Goal: Task Accomplishment & Management: Use online tool/utility

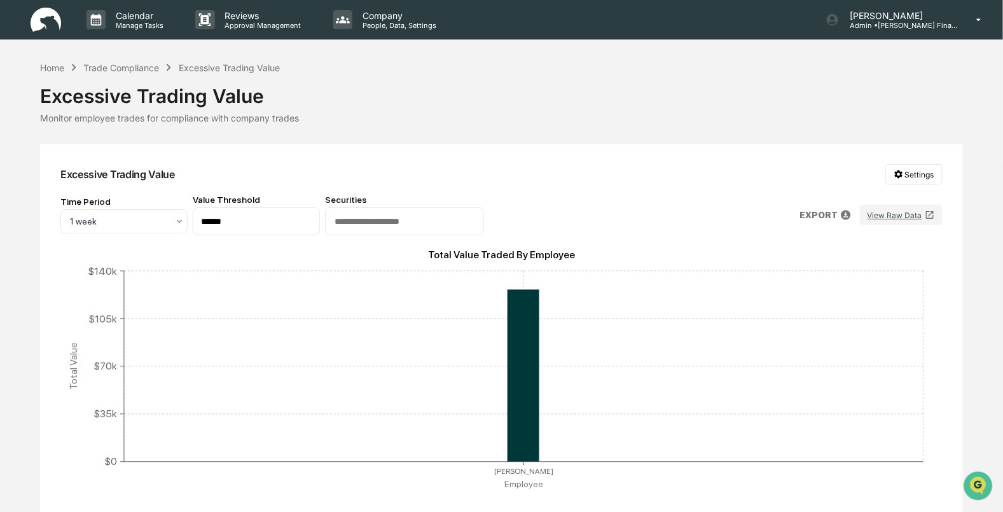
click at [45, 20] on img at bounding box center [46, 20] width 31 height 25
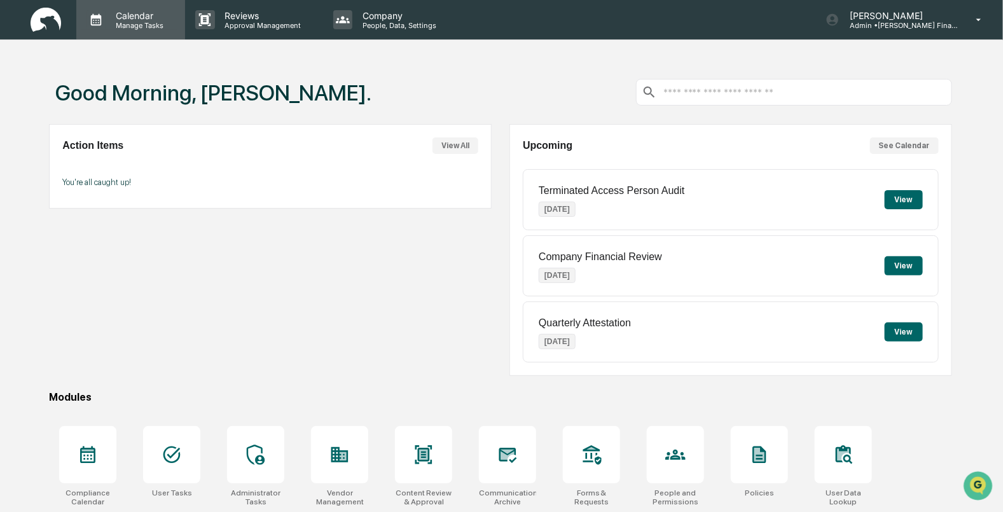
click at [124, 17] on p "Calendar" at bounding box center [138, 15] width 64 height 11
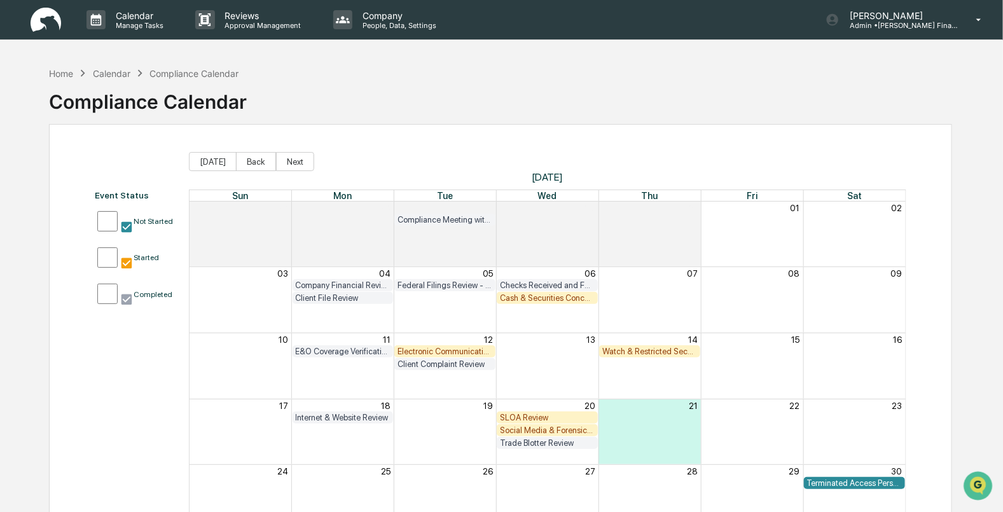
click at [441, 350] on div "Electronic Communication Review" at bounding box center [445, 352] width 95 height 10
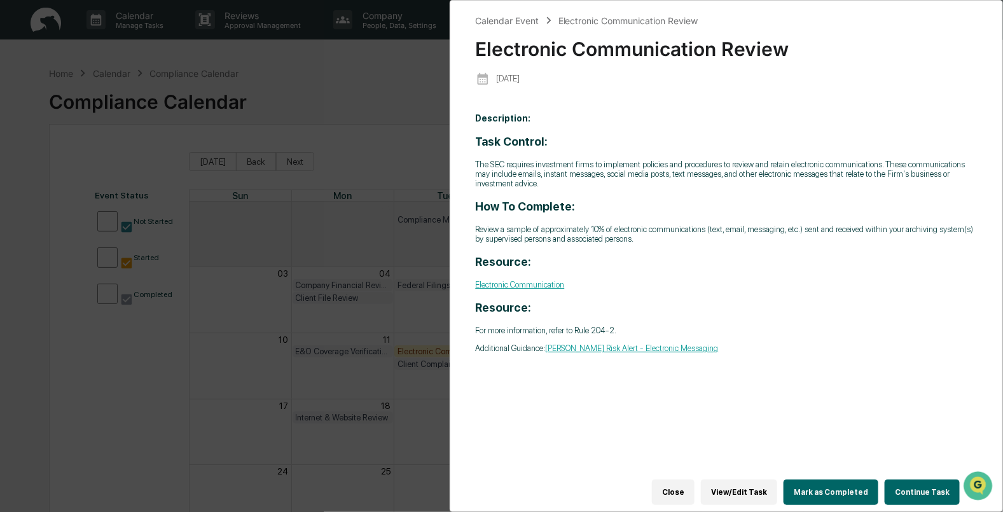
click at [901, 480] on button "Continue Task" at bounding box center [922, 492] width 75 height 25
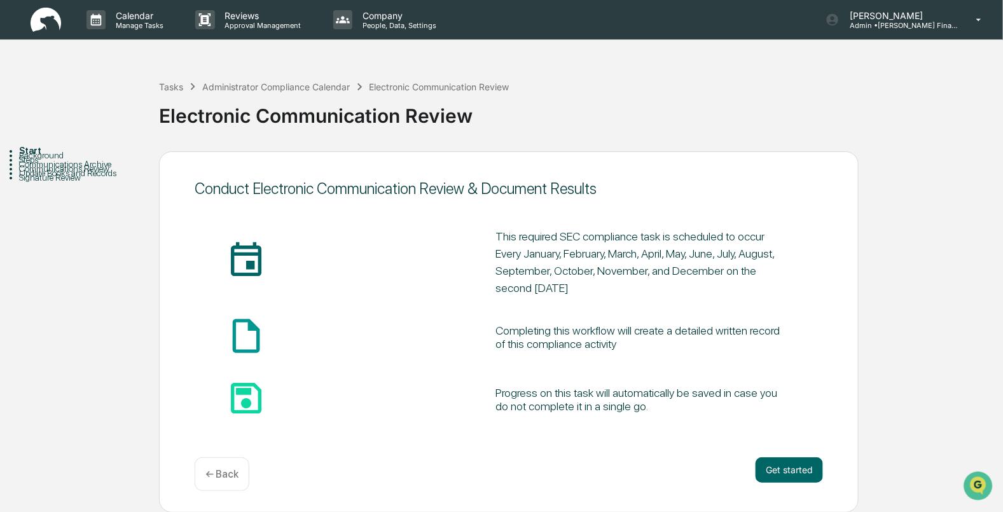
scroll to position [1, 0]
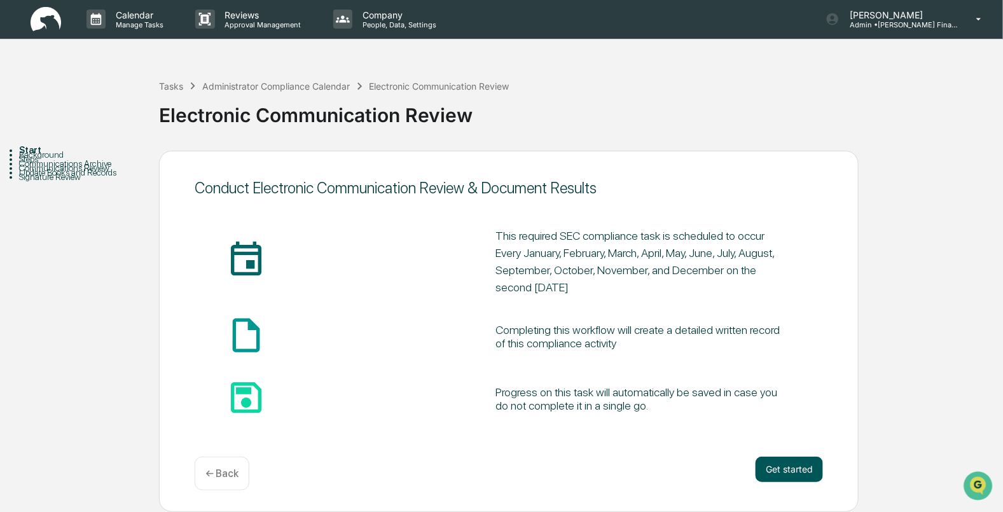
click at [790, 467] on button "Get started" at bounding box center [789, 469] width 67 height 25
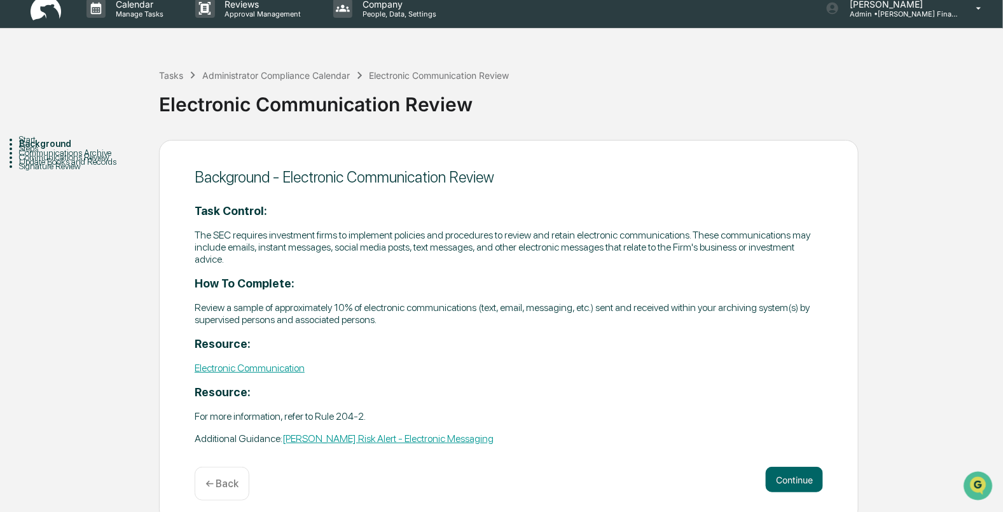
scroll to position [0, 0]
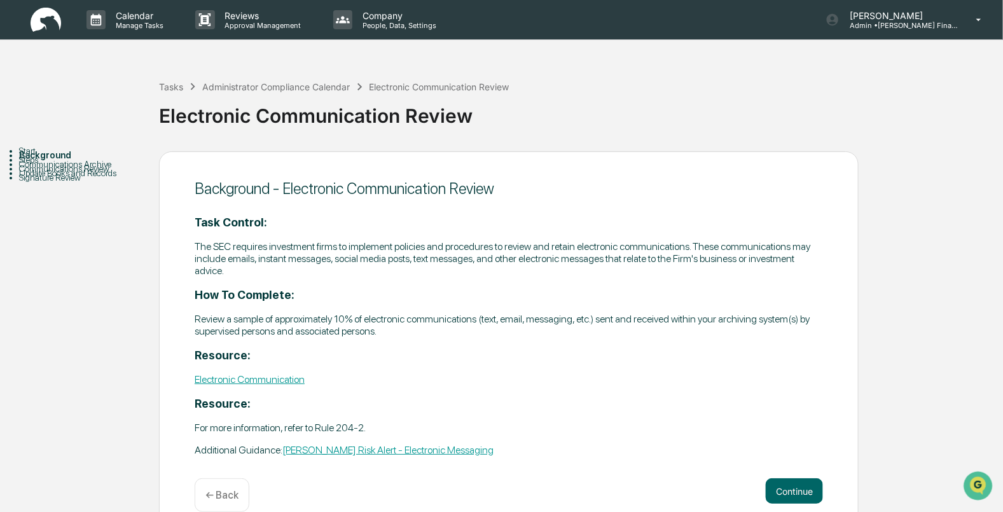
click at [46, 20] on img at bounding box center [46, 20] width 31 height 25
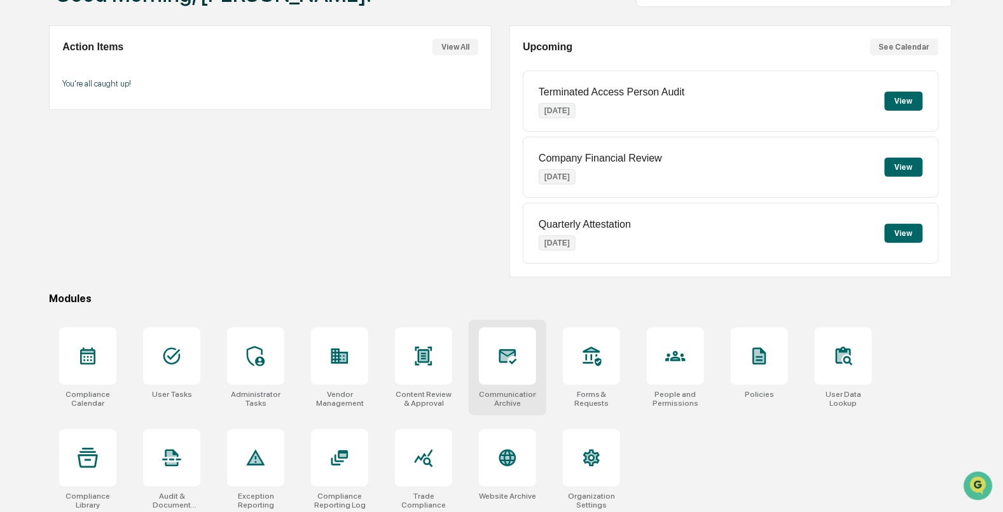
scroll to position [102, 0]
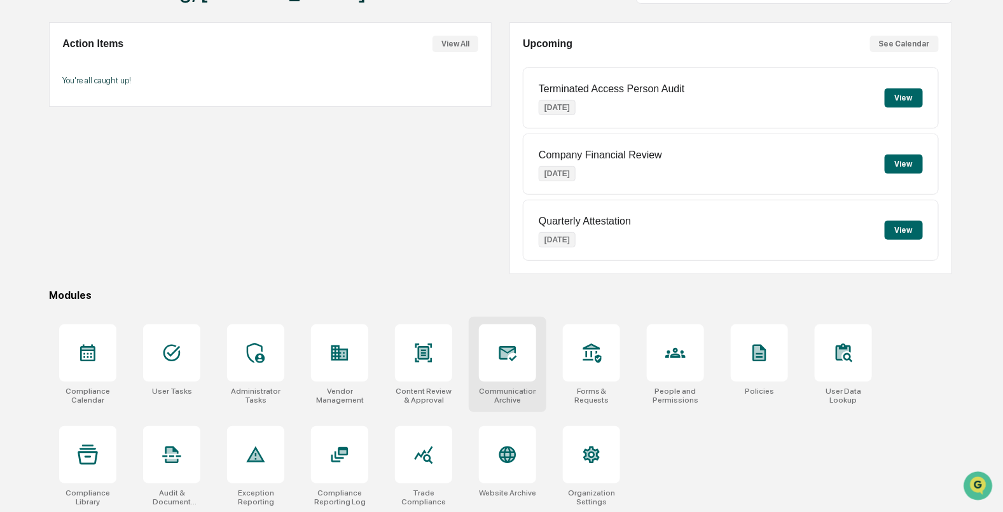
click at [523, 359] on div at bounding box center [507, 352] width 57 height 57
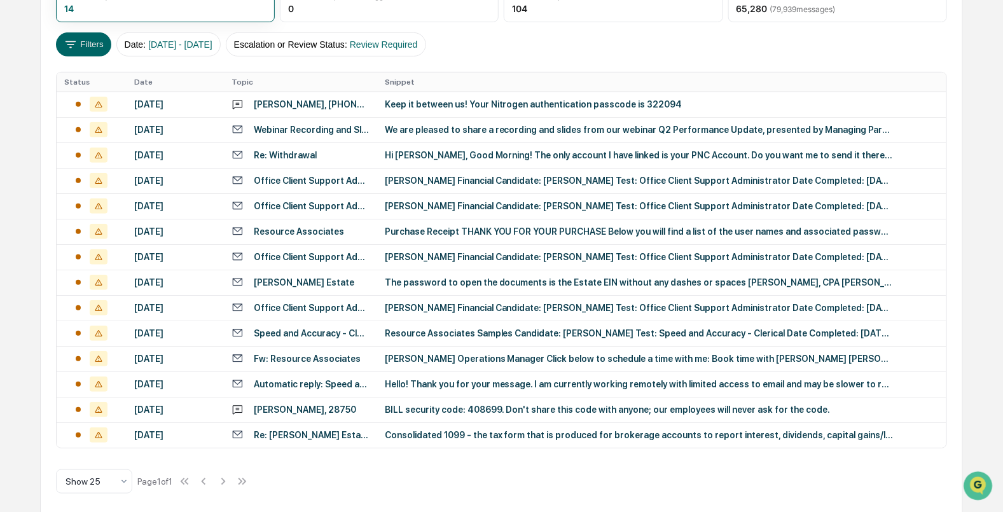
scroll to position [207, 0]
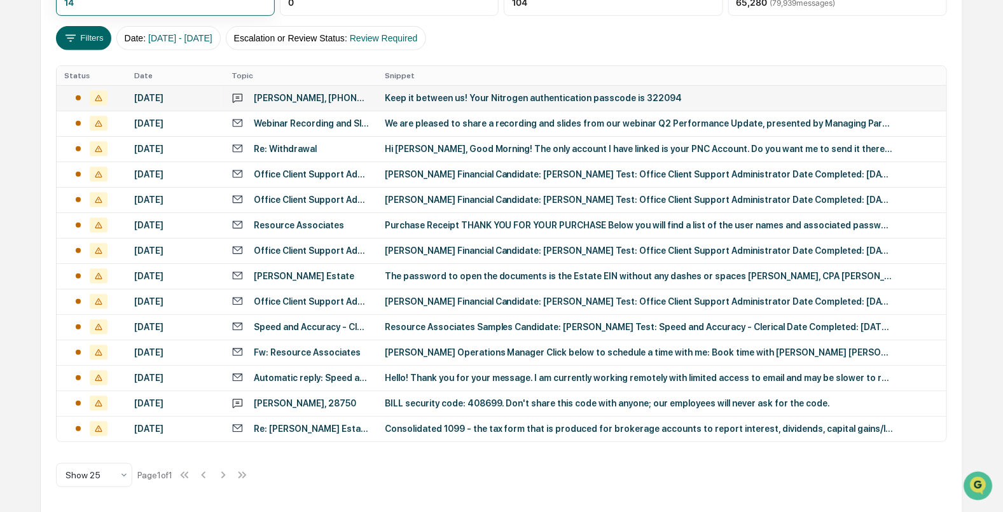
click at [155, 98] on div "[DATE]" at bounding box center [175, 98] width 82 height 10
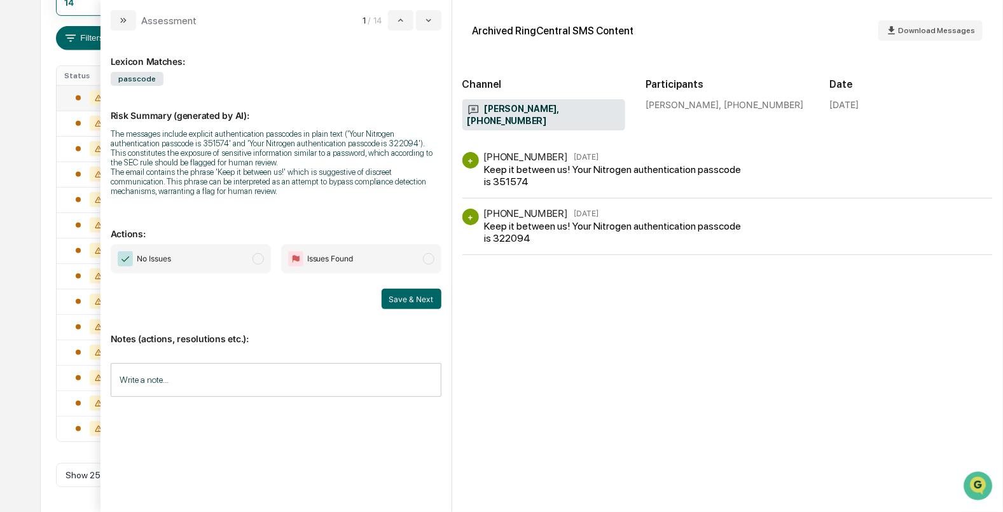
click at [260, 262] on span "modal" at bounding box center [258, 258] width 11 height 11
click at [216, 379] on input "Write a note..." at bounding box center [276, 380] width 331 height 34
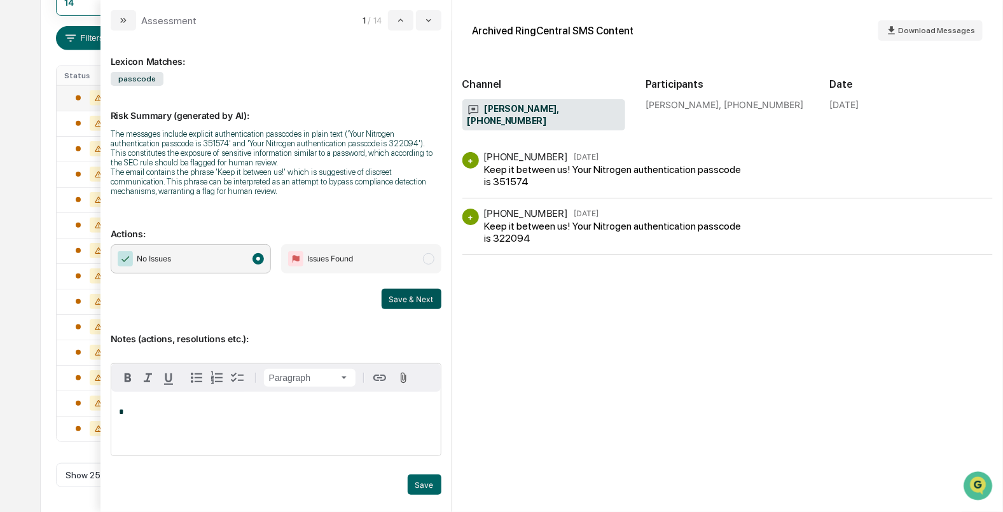
click at [399, 294] on button "Save & Next" at bounding box center [412, 299] width 60 height 20
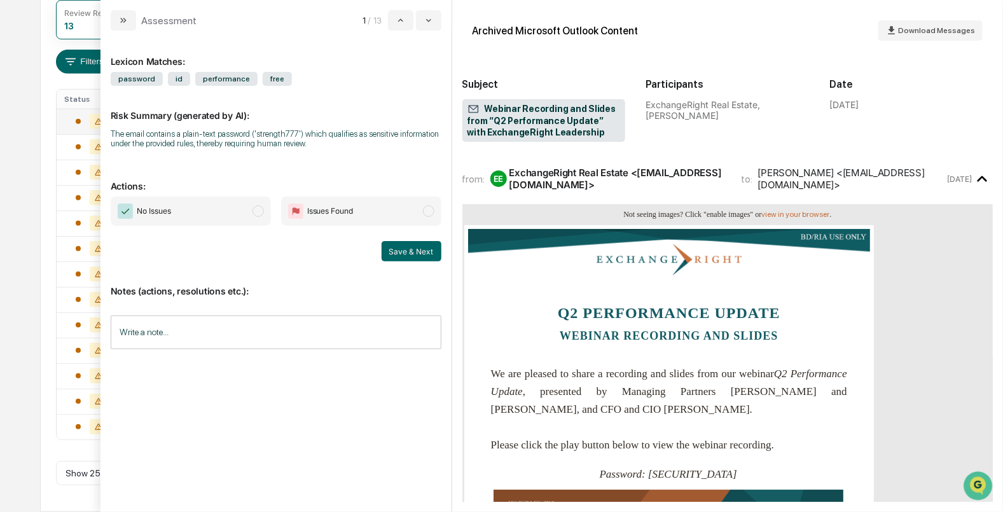
scroll to position [181, 0]
click at [260, 211] on span "modal" at bounding box center [258, 210] width 11 height 11
click at [403, 262] on div "Notes (actions, resolutions etc.): Write a note... Write a note..." at bounding box center [276, 312] width 331 height 103
click at [405, 254] on button "Save & Next" at bounding box center [412, 251] width 60 height 20
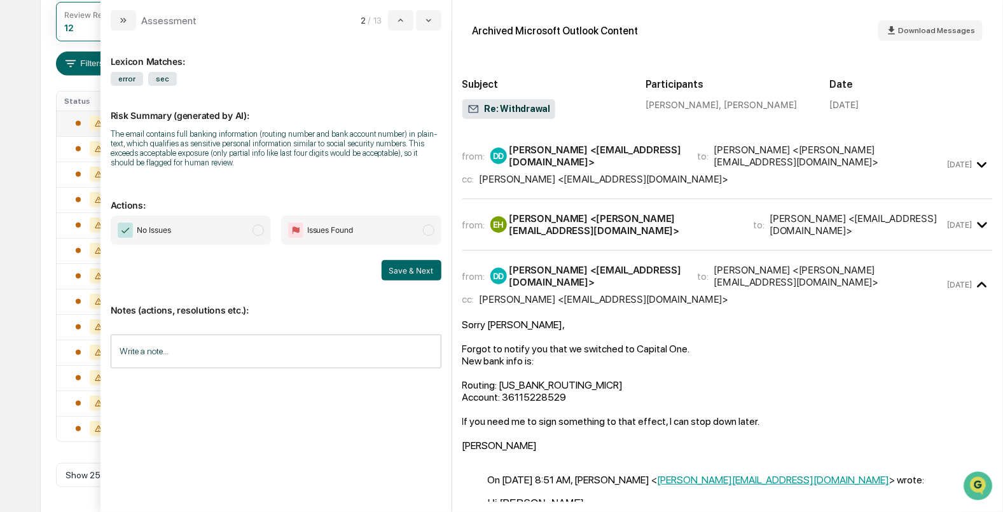
scroll to position [156, 0]
click at [258, 229] on span "modal" at bounding box center [258, 230] width 11 height 11
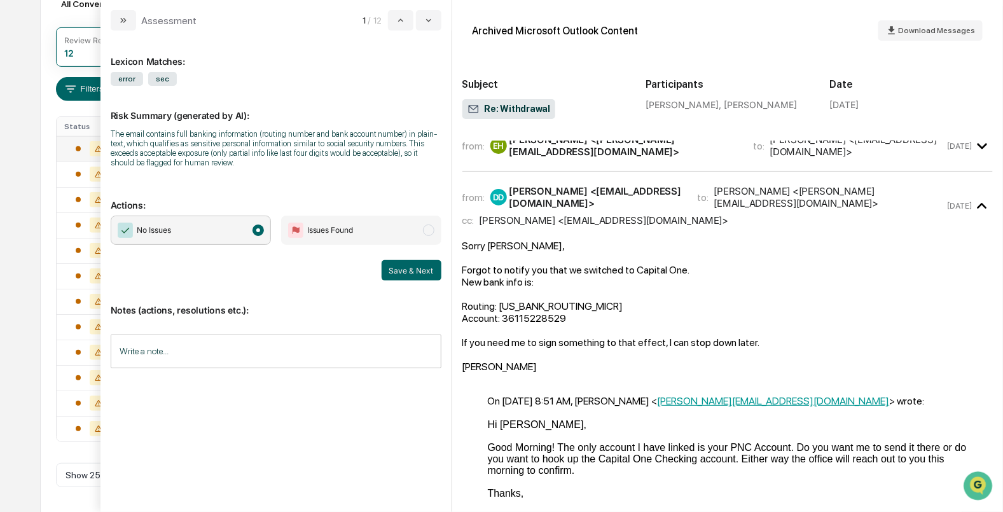
scroll to position [158, 0]
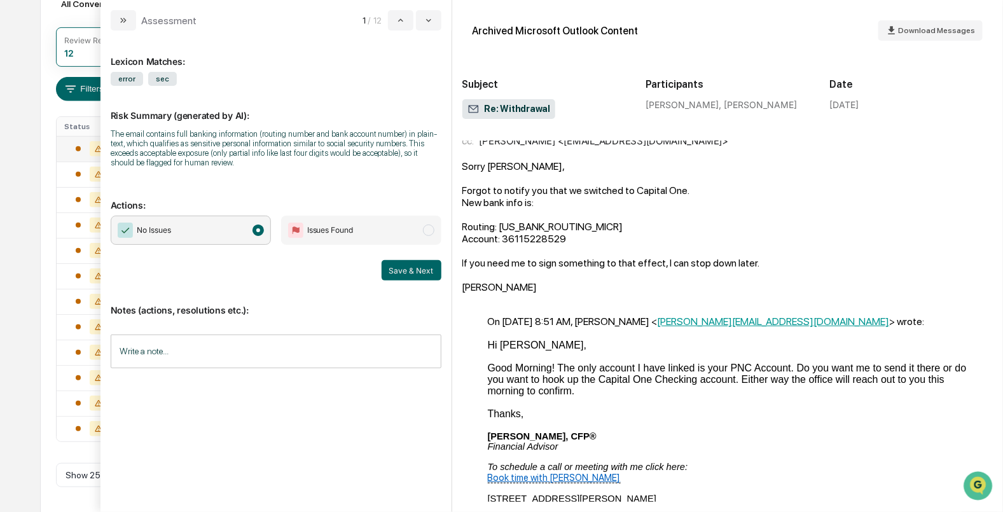
click at [202, 349] on input "Write a note..." at bounding box center [276, 352] width 331 height 34
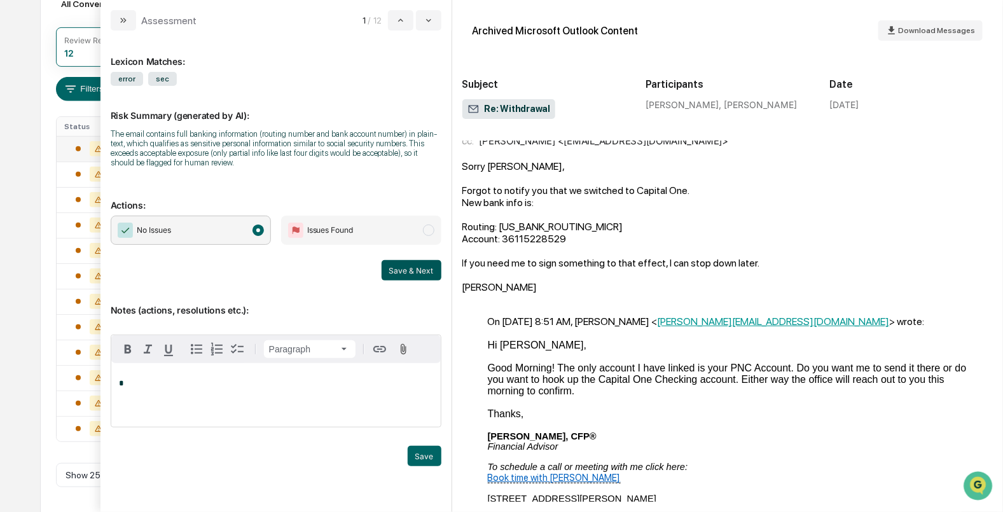
click at [417, 268] on button "Save & Next" at bounding box center [412, 270] width 60 height 20
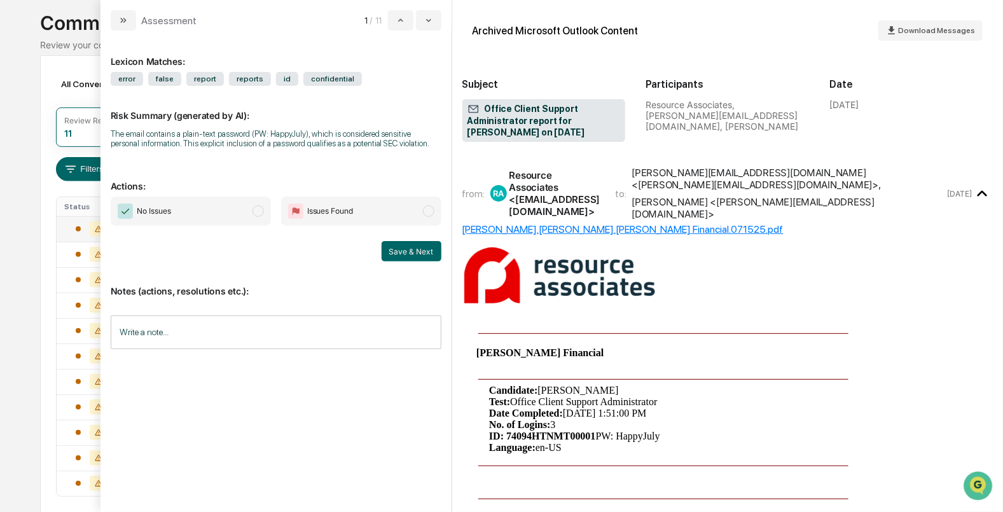
scroll to position [51, 0]
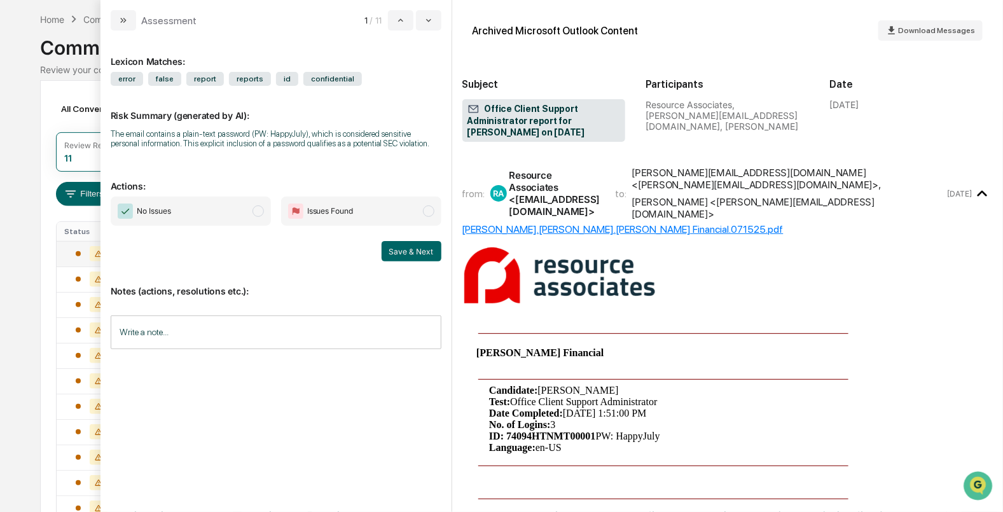
click at [257, 215] on span "modal" at bounding box center [258, 210] width 11 height 11
click at [414, 249] on button "Save & Next" at bounding box center [412, 251] width 60 height 20
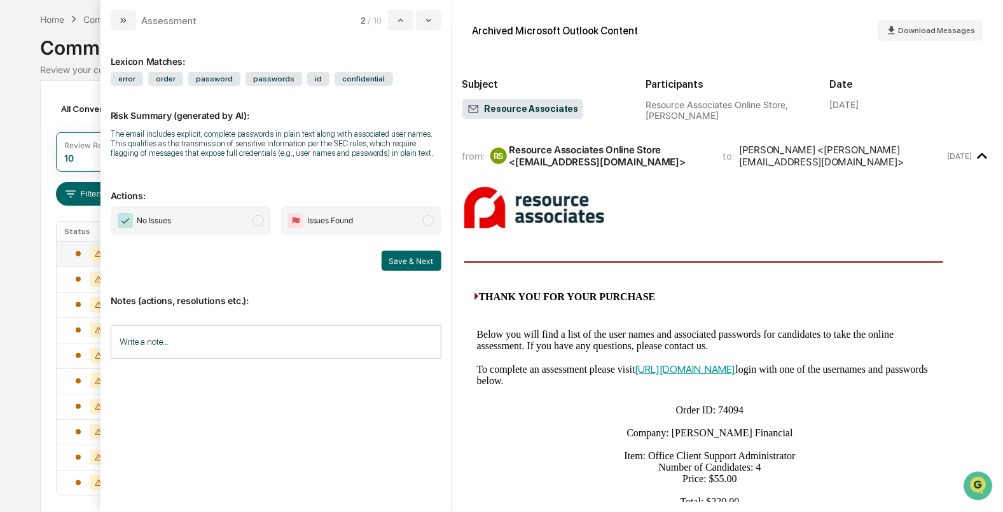
click at [265, 223] on span "No Issues" at bounding box center [191, 220] width 160 height 29
click at [412, 279] on div "Notes (actions, resolutions etc.): Write a note... Write a note..." at bounding box center [276, 322] width 331 height 103
click at [413, 266] on button "Save & Next" at bounding box center [412, 261] width 60 height 20
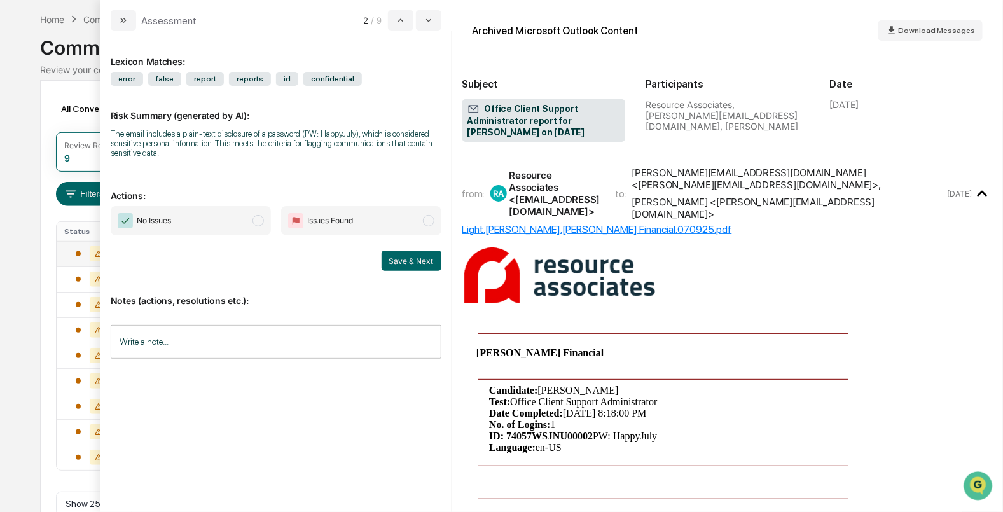
click at [261, 226] on span "modal" at bounding box center [258, 220] width 11 height 11
click at [412, 260] on button "Save & Next" at bounding box center [412, 261] width 60 height 20
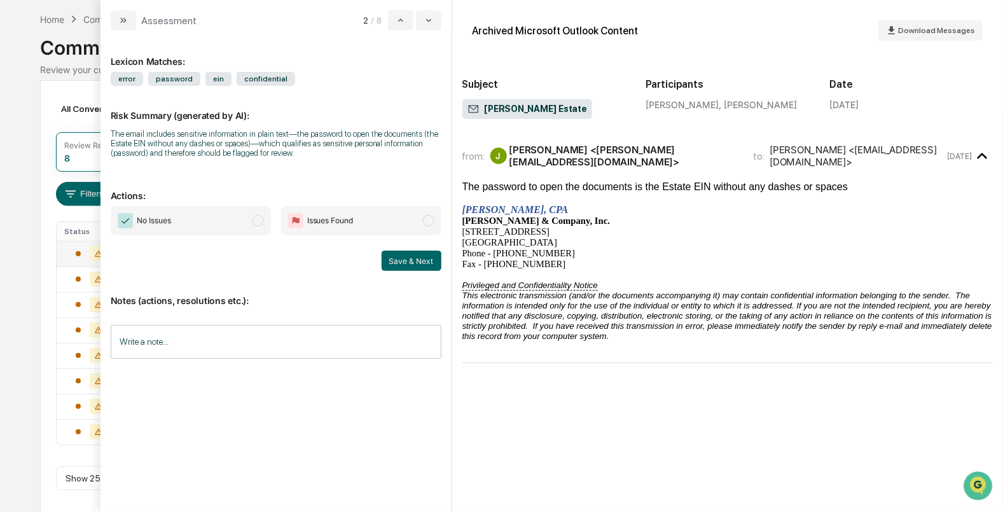
click at [256, 221] on span "modal" at bounding box center [258, 220] width 11 height 11
click at [403, 263] on button "Save & Next" at bounding box center [412, 261] width 60 height 20
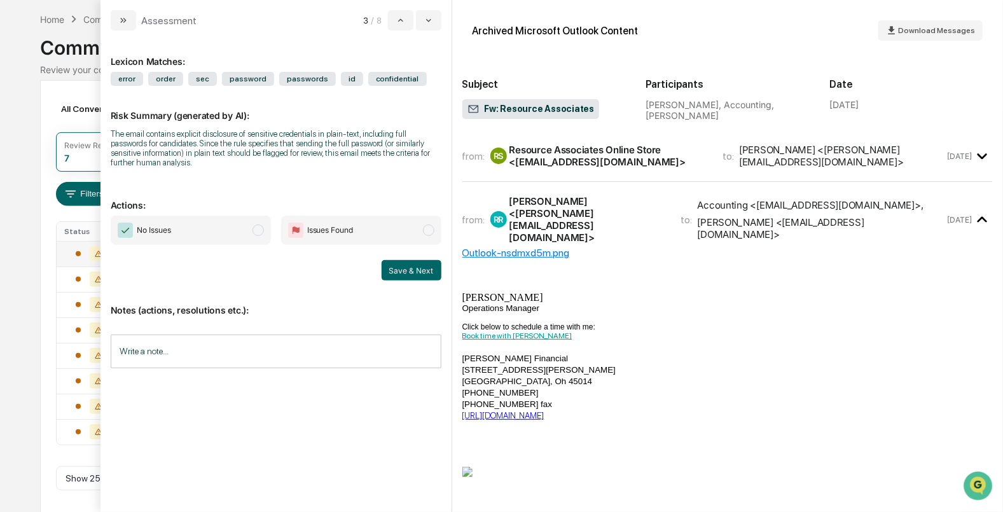
scroll to position [29, 0]
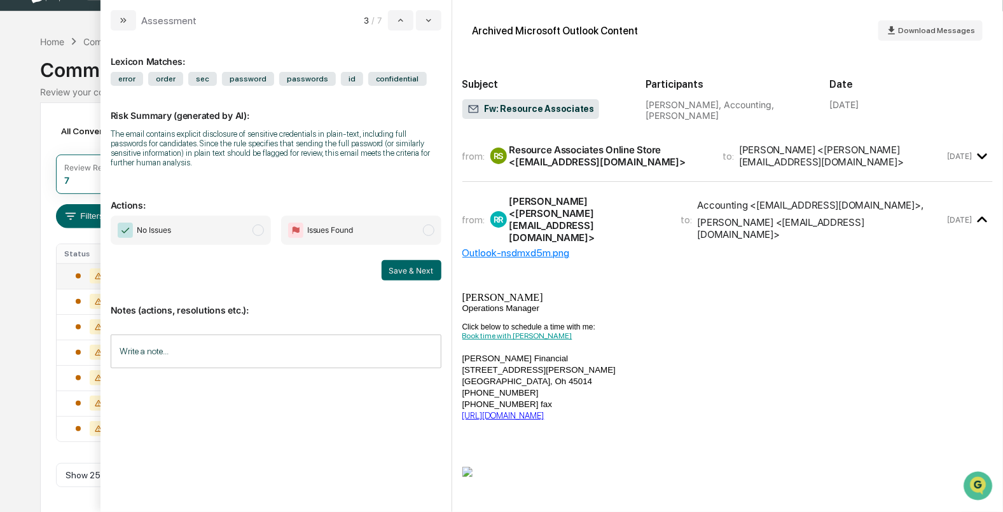
click at [256, 230] on span "modal" at bounding box center [258, 230] width 11 height 11
click at [399, 270] on button "Save & Next" at bounding box center [412, 270] width 60 height 20
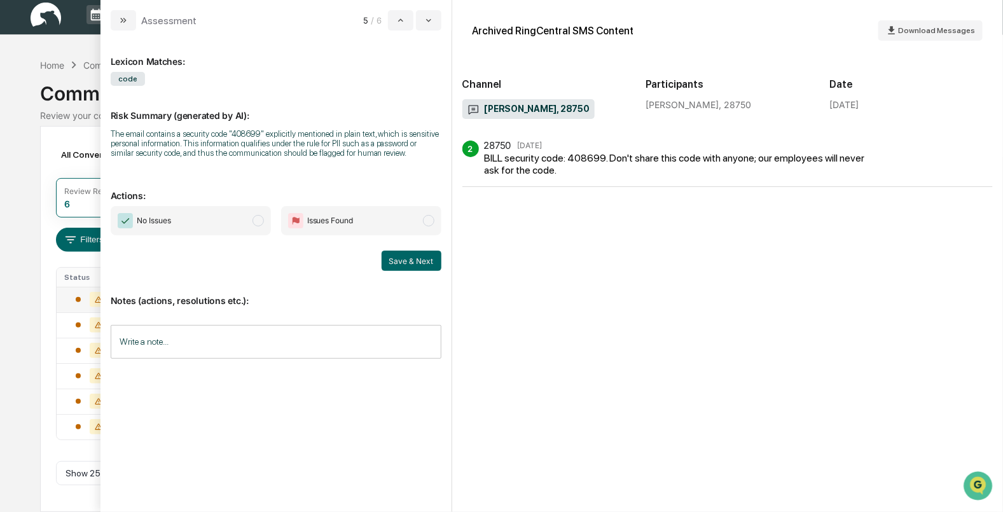
scroll to position [3, 0]
click at [251, 216] on span "No Issues" at bounding box center [191, 220] width 160 height 29
click at [401, 264] on button "Save & Next" at bounding box center [412, 261] width 60 height 20
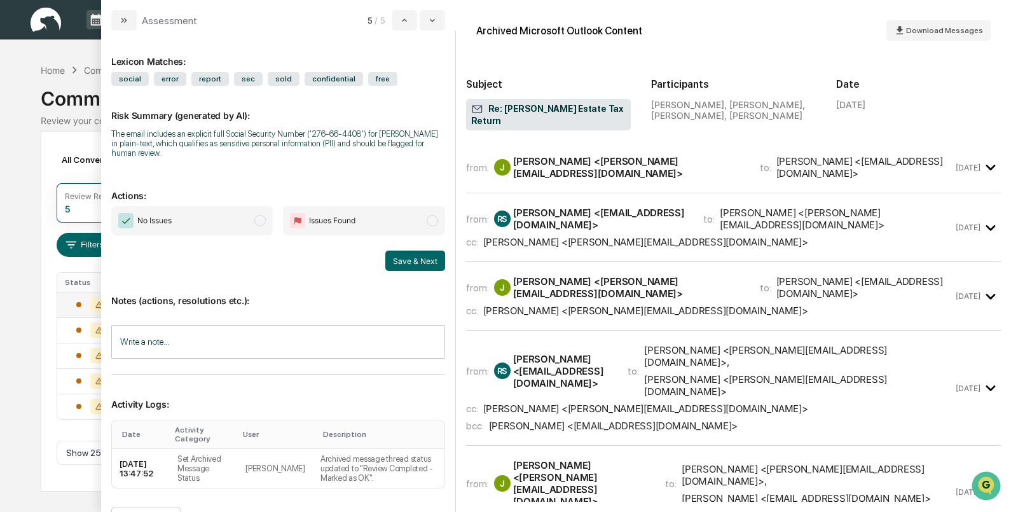
click at [254, 216] on span "modal" at bounding box center [259, 220] width 11 height 11
click at [398, 263] on button "Save & Next" at bounding box center [415, 261] width 60 height 20
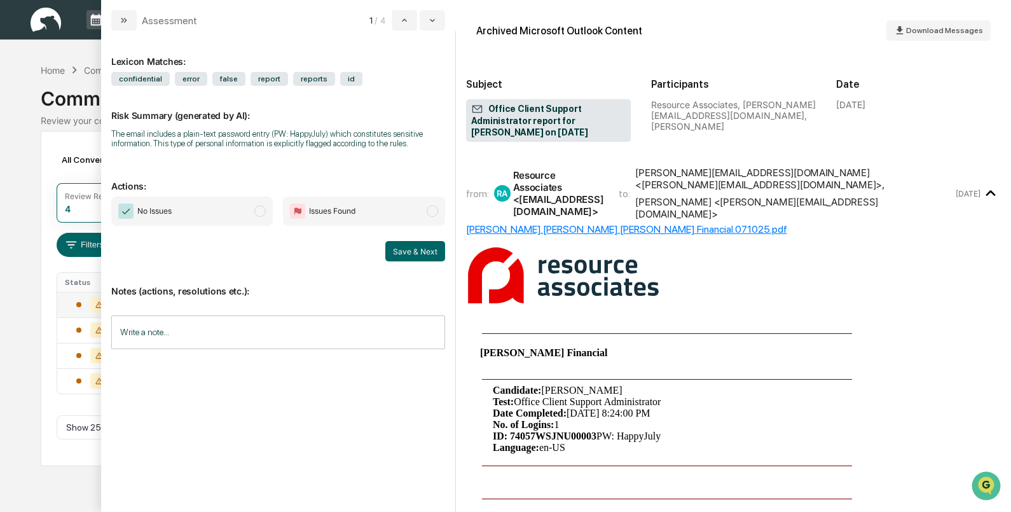
click at [271, 219] on span "No Issues" at bounding box center [192, 211] width 162 height 29
click at [395, 251] on button "Save & Next" at bounding box center [415, 251] width 60 height 20
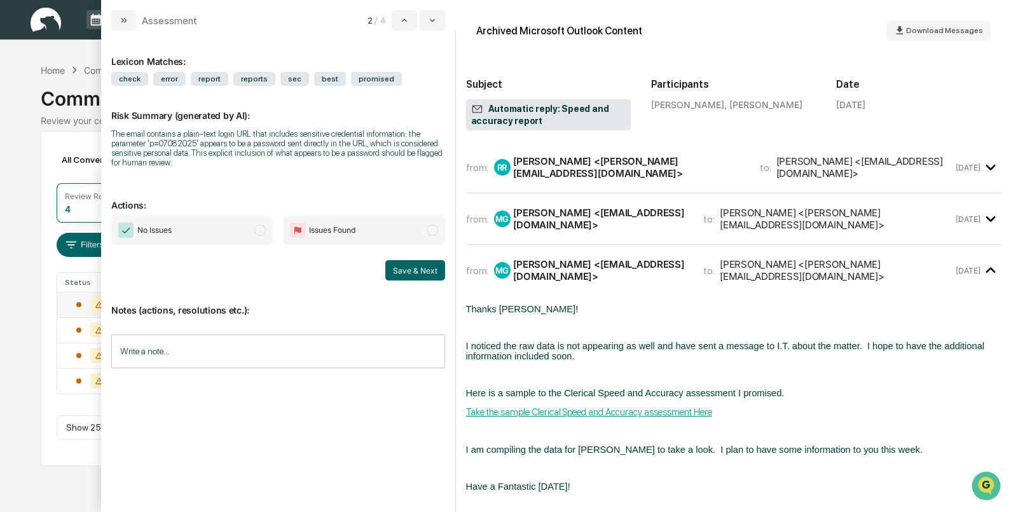
click at [244, 211] on p "Actions:" at bounding box center [278, 197] width 334 height 26
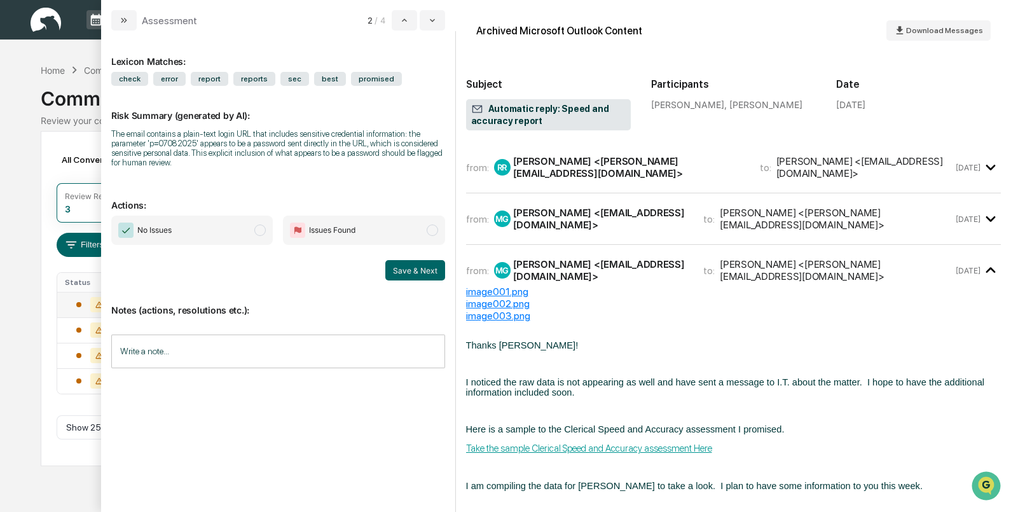
click at [253, 219] on span "No Issues" at bounding box center [192, 230] width 162 height 29
click at [417, 272] on button "Save & Next" at bounding box center [415, 270] width 60 height 20
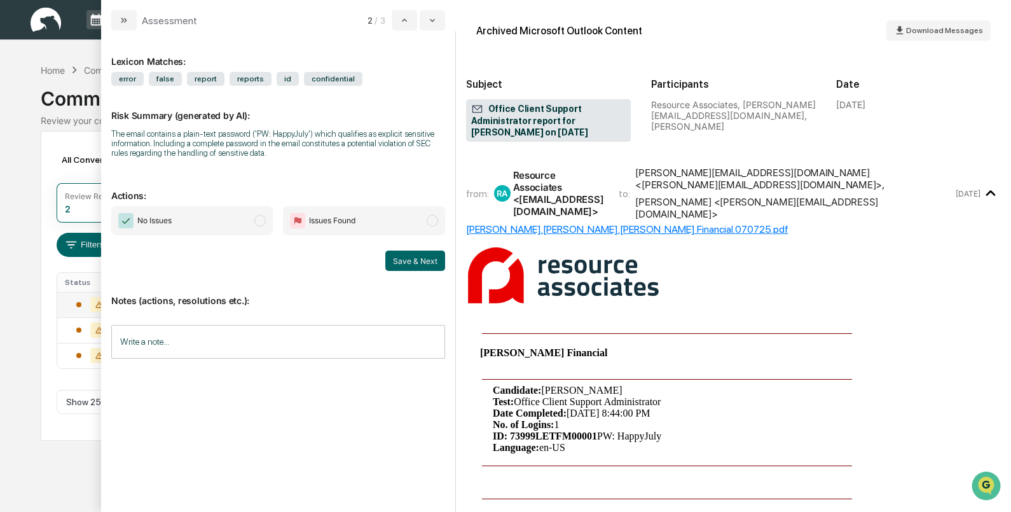
click at [272, 228] on span "No Issues" at bounding box center [192, 220] width 162 height 29
click at [407, 269] on button "Save & Next" at bounding box center [415, 261] width 60 height 20
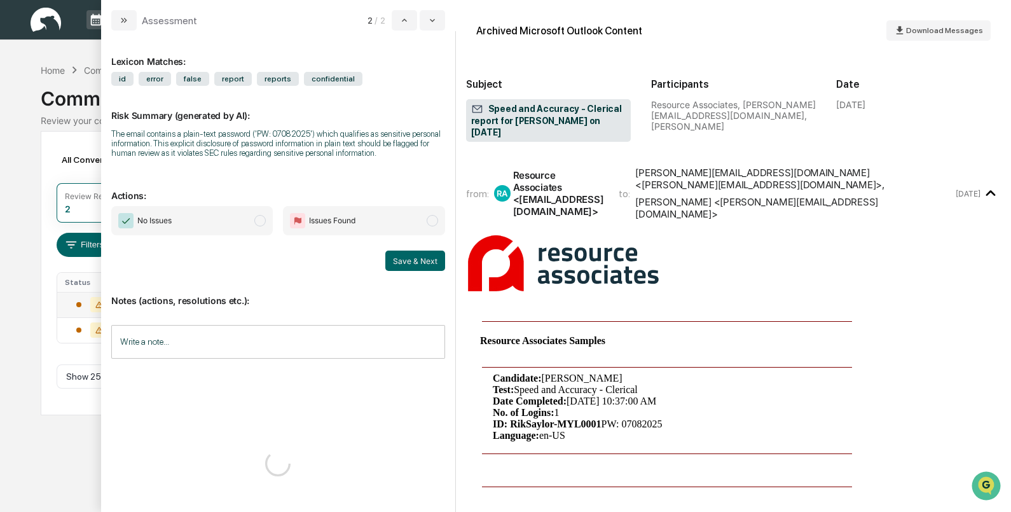
click at [258, 226] on span "modal" at bounding box center [259, 220] width 11 height 11
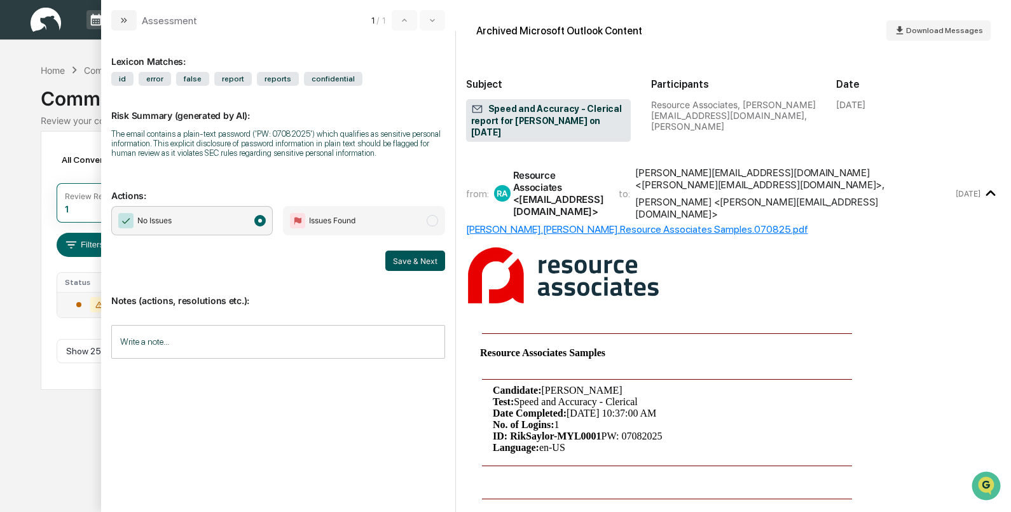
click at [405, 260] on button "Save & Next" at bounding box center [415, 261] width 60 height 20
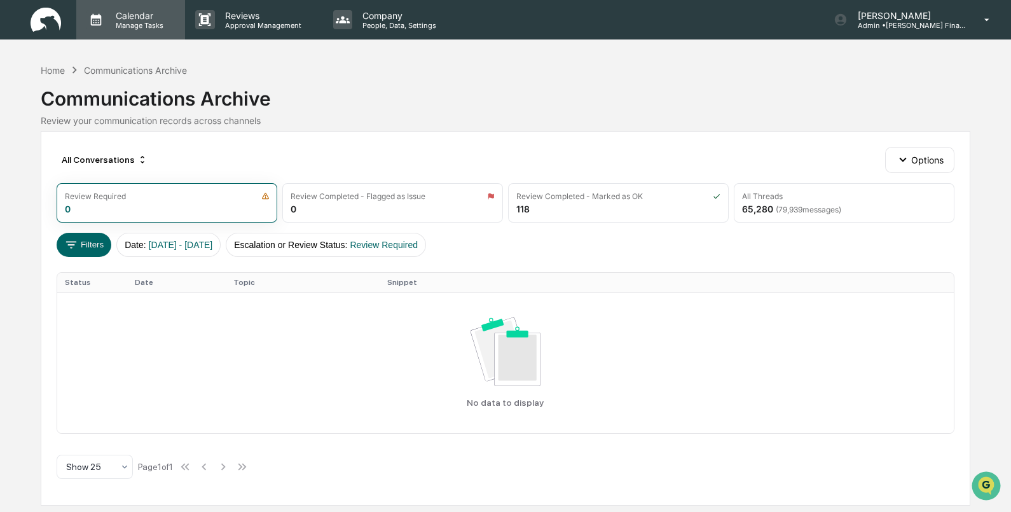
click at [109, 18] on p "Calendar" at bounding box center [138, 15] width 64 height 11
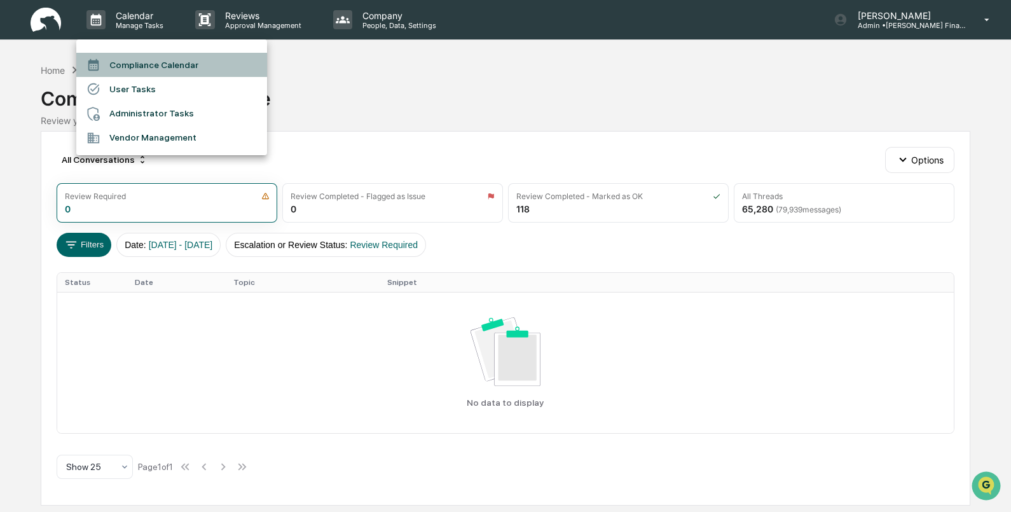
click at [115, 53] on li "Compliance Calendar" at bounding box center [171, 65] width 191 height 24
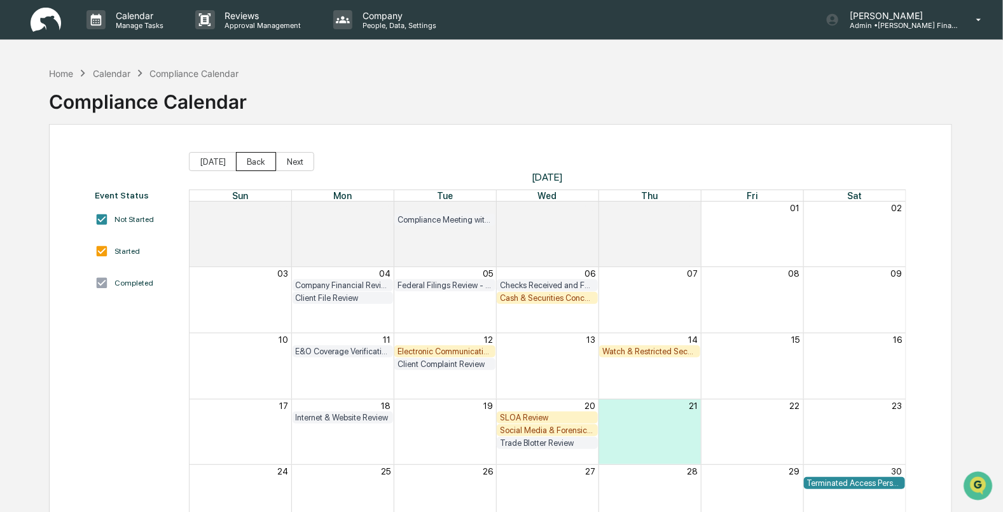
click at [257, 160] on button "Back" at bounding box center [256, 161] width 40 height 19
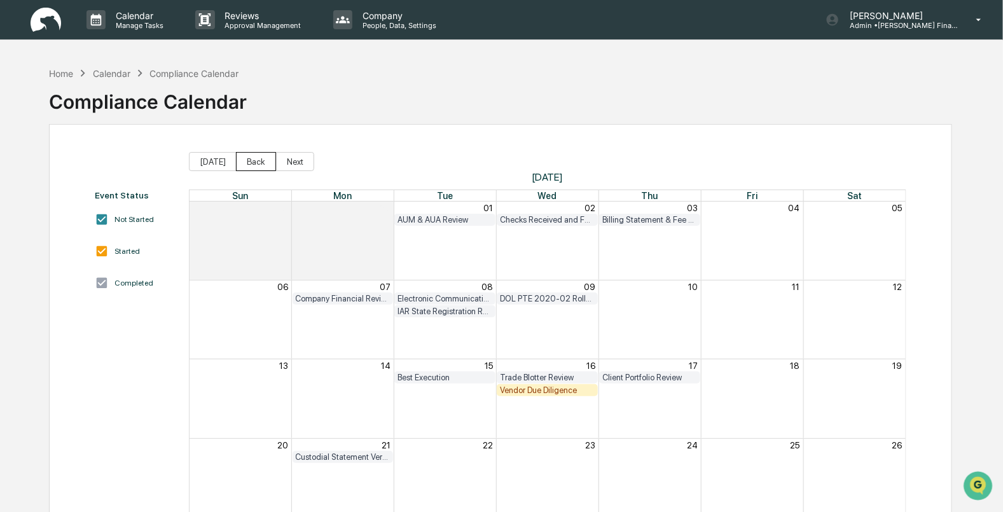
click at [247, 167] on button "Back" at bounding box center [256, 161] width 40 height 19
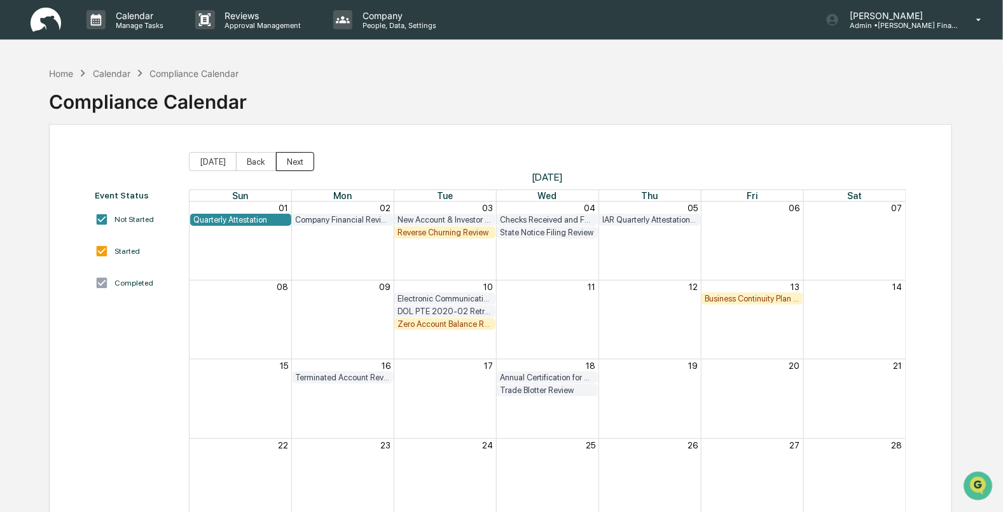
click at [286, 159] on button "Next" at bounding box center [295, 161] width 38 height 19
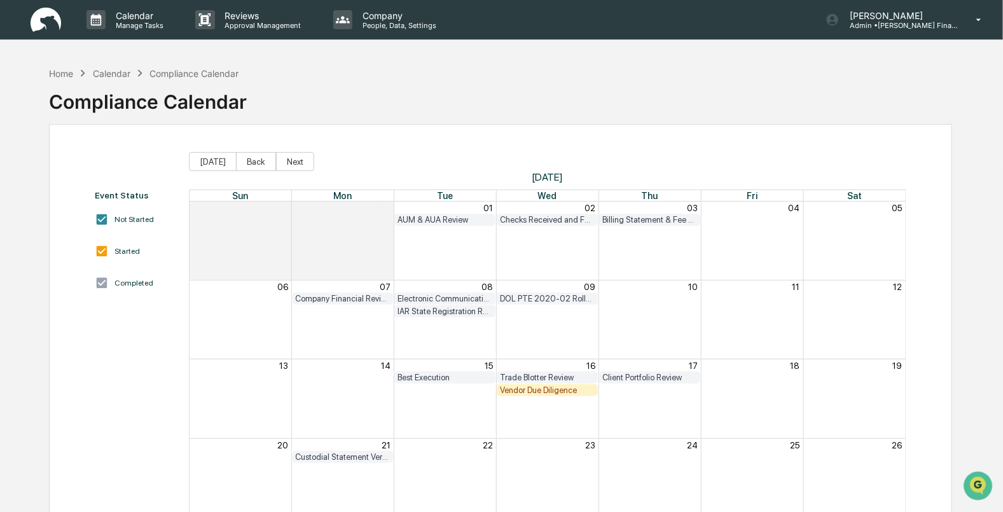
click at [526, 388] on div "Vendor Due Diligence" at bounding box center [547, 390] width 95 height 10
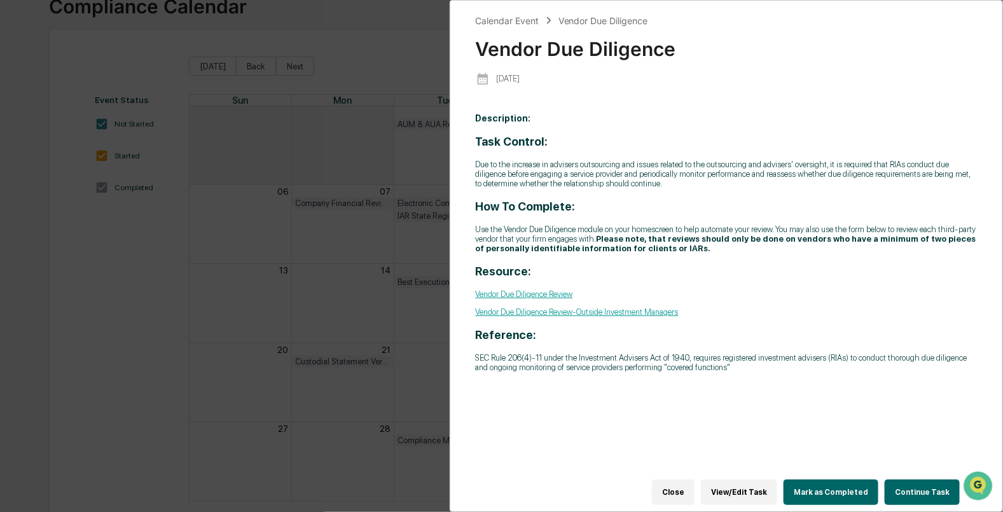
scroll to position [112, 0]
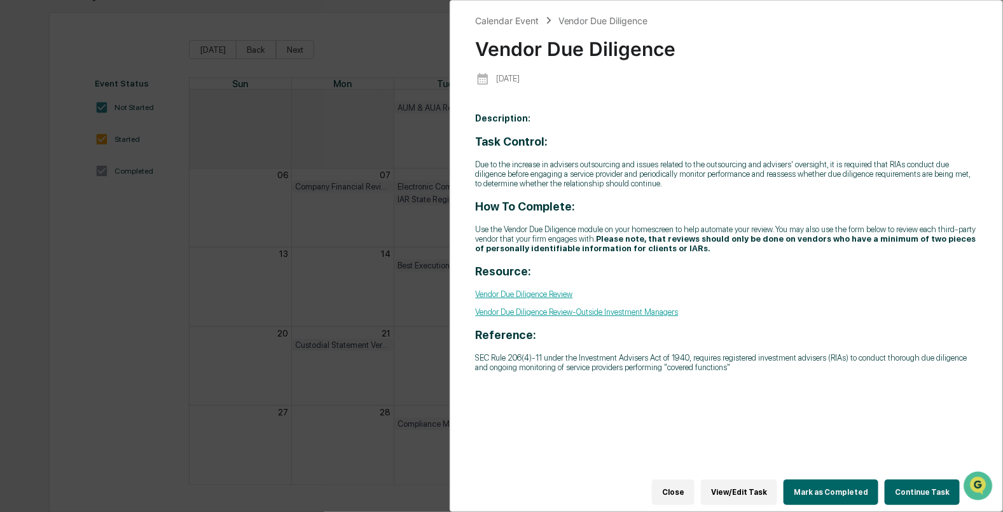
click at [908, 485] on button "Continue Task" at bounding box center [922, 492] width 75 height 25
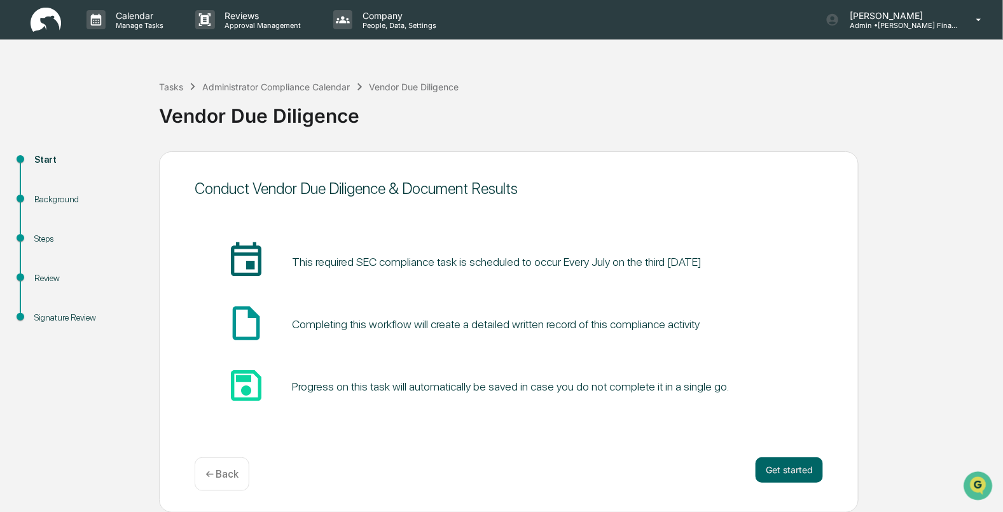
scroll to position [1, 0]
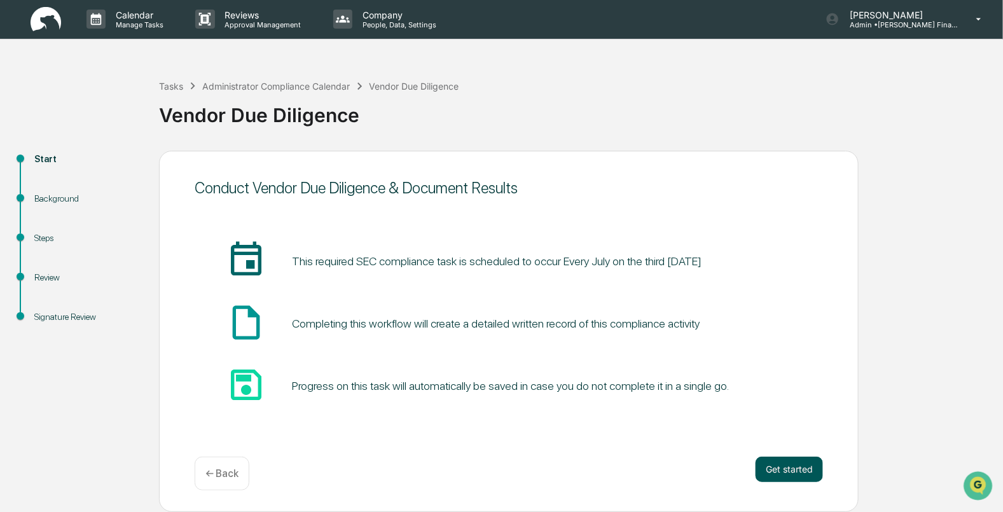
click at [776, 459] on button "Get started" at bounding box center [789, 469] width 67 height 25
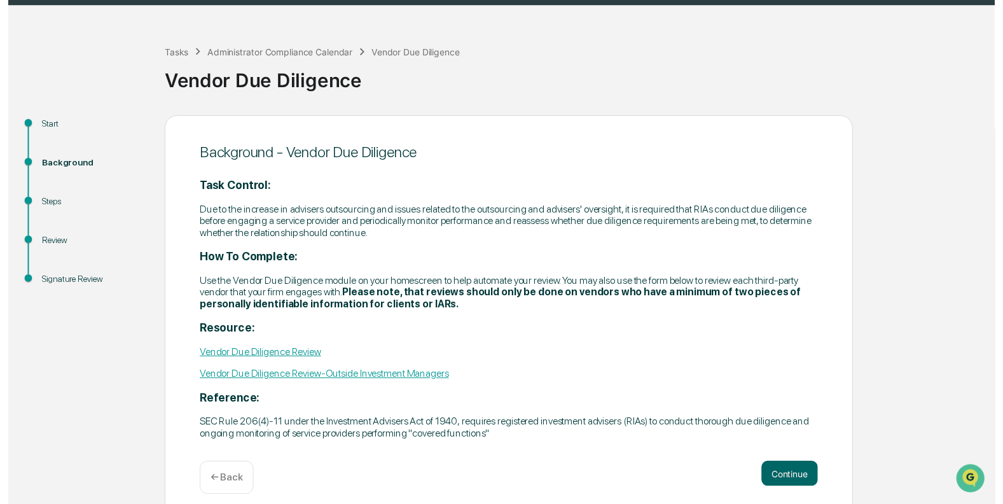
scroll to position [48, 0]
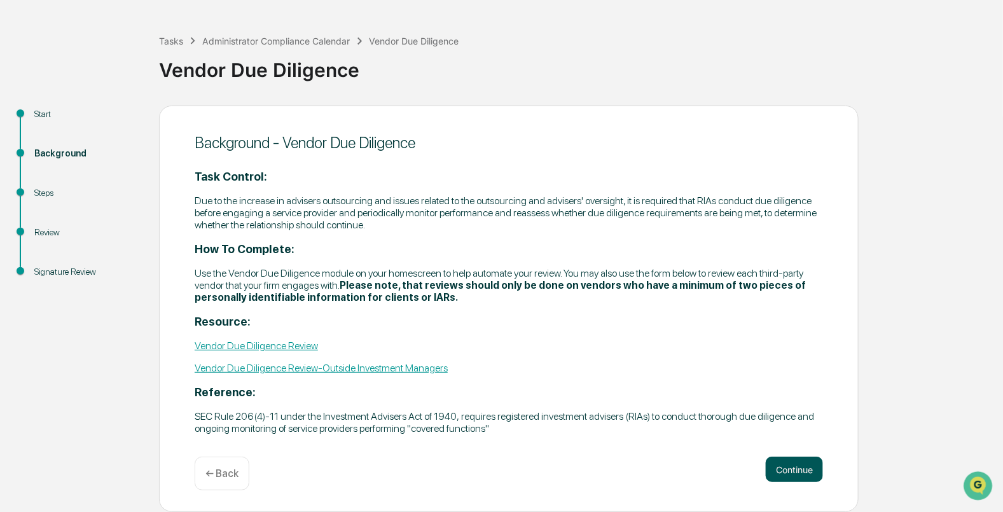
click at [776, 478] on button "Continue" at bounding box center [794, 469] width 57 height 25
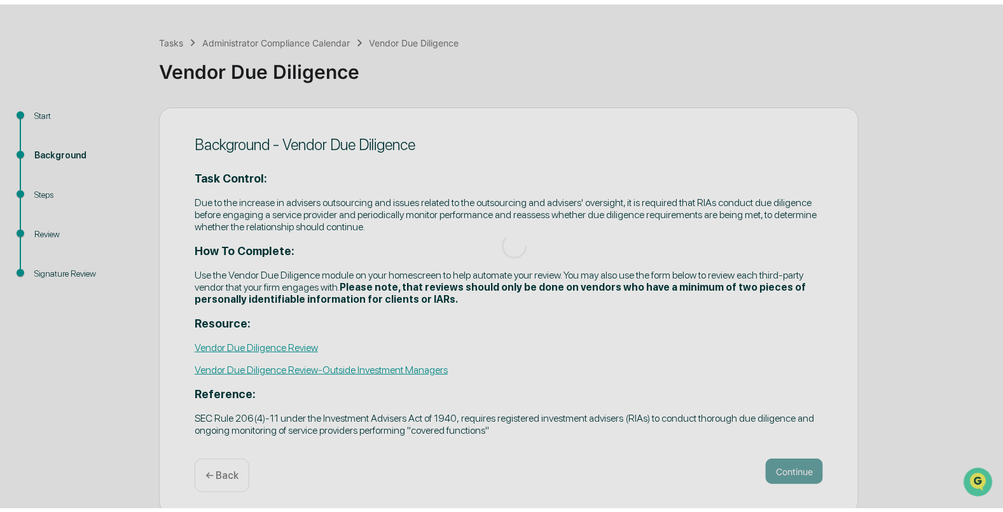
scroll to position [1, 0]
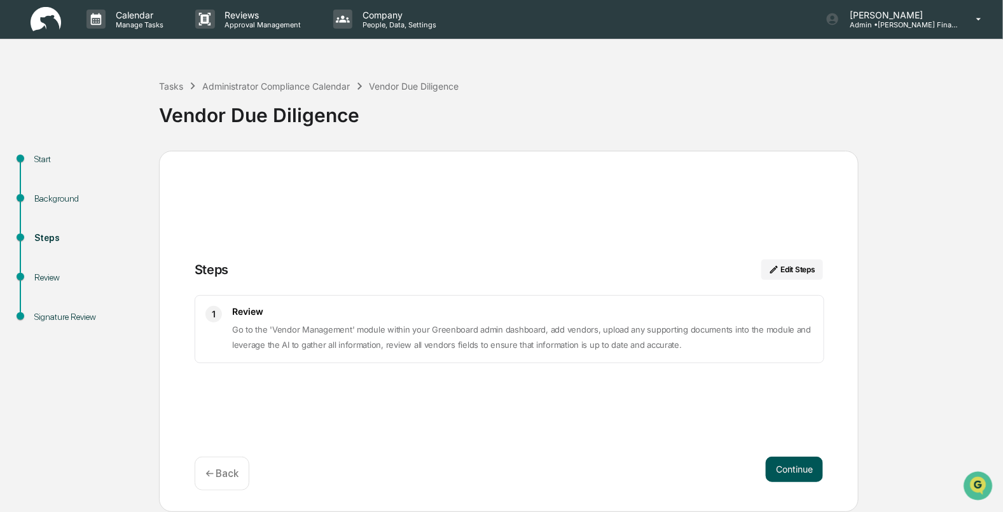
click at [791, 468] on button "Continue" at bounding box center [794, 469] width 57 height 25
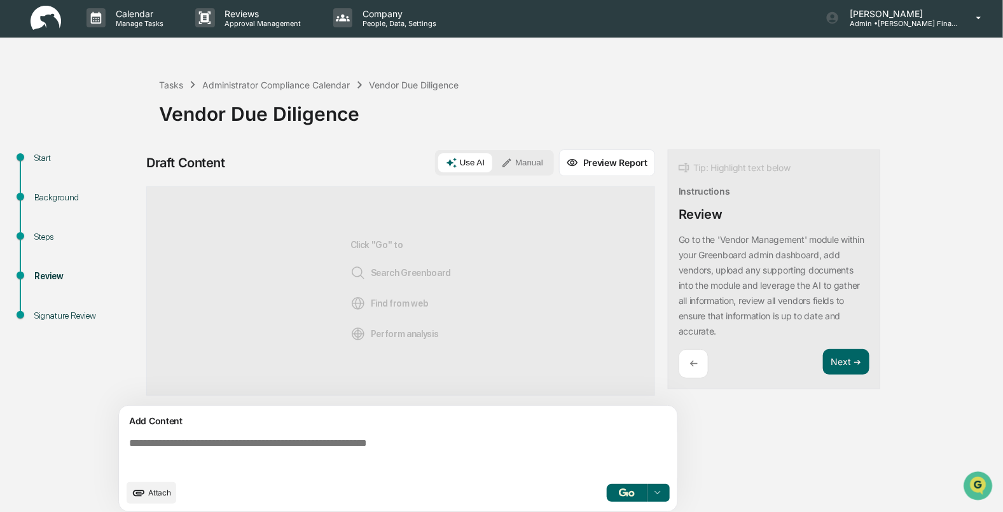
scroll to position [0, 0]
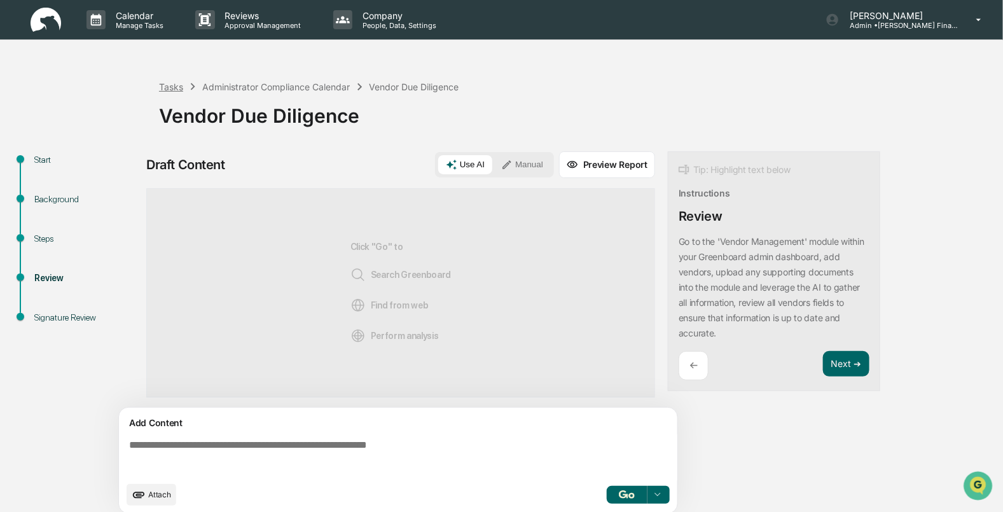
click at [175, 90] on div "Tasks" at bounding box center [171, 86] width 24 height 11
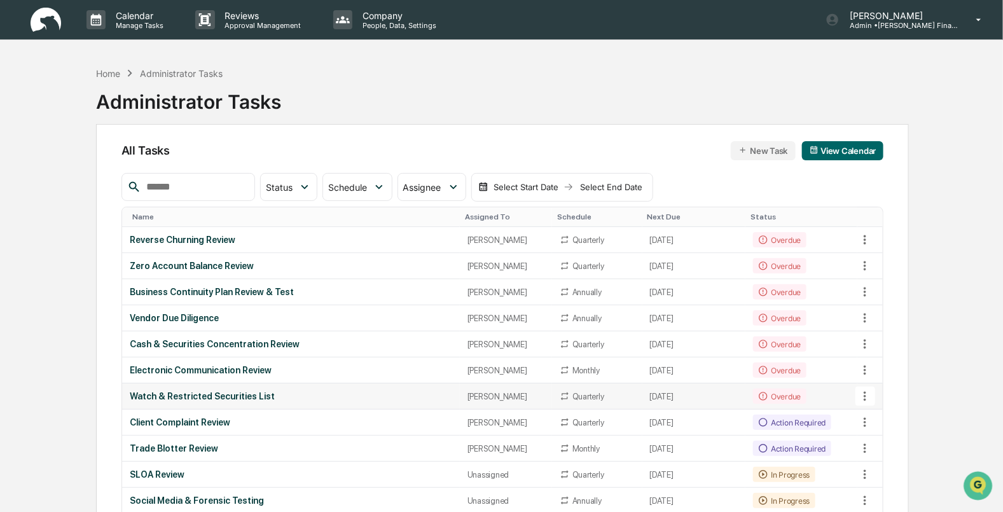
click at [754, 392] on div "Overdue" at bounding box center [779, 396] width 53 height 15
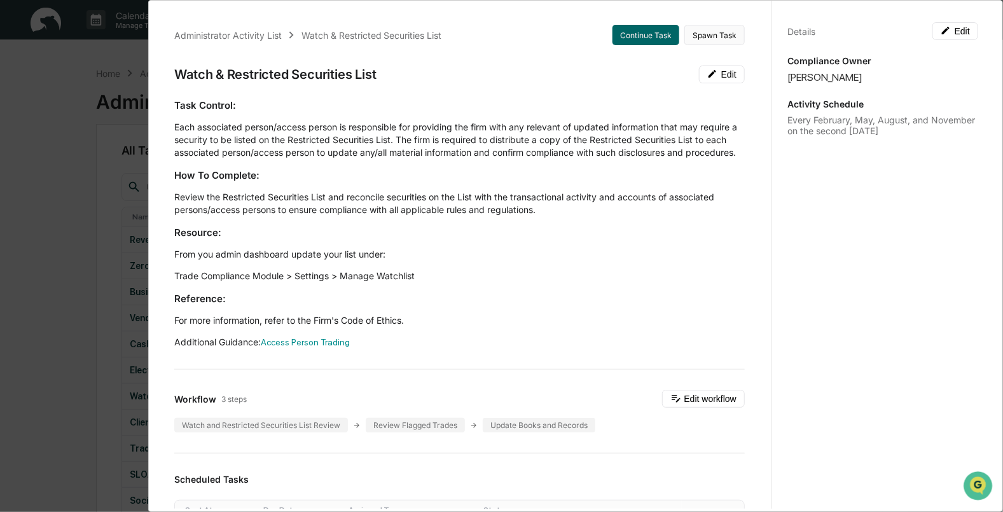
click at [689, 34] on button "Spawn Task" at bounding box center [714, 35] width 60 height 20
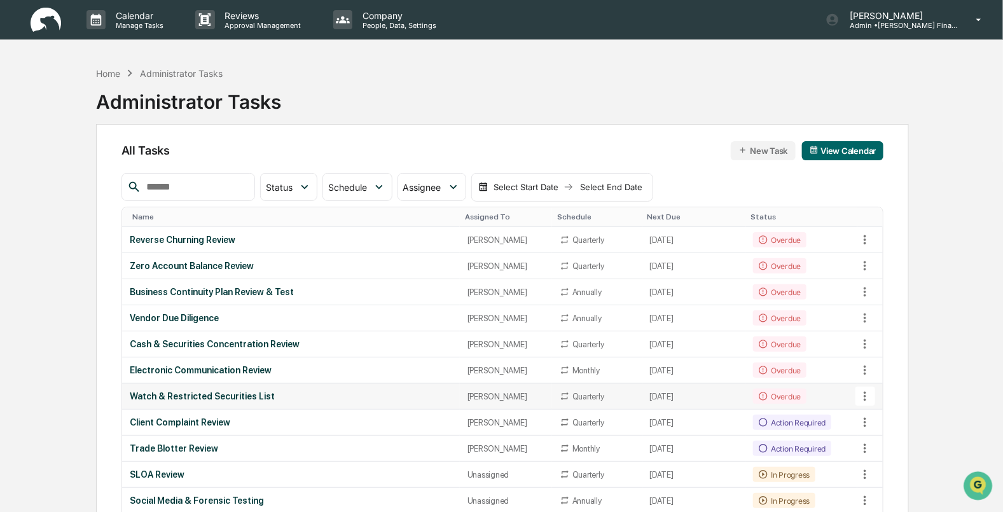
click at [200, 393] on div "Watch & Restricted Securities List" at bounding box center [291, 396] width 322 height 10
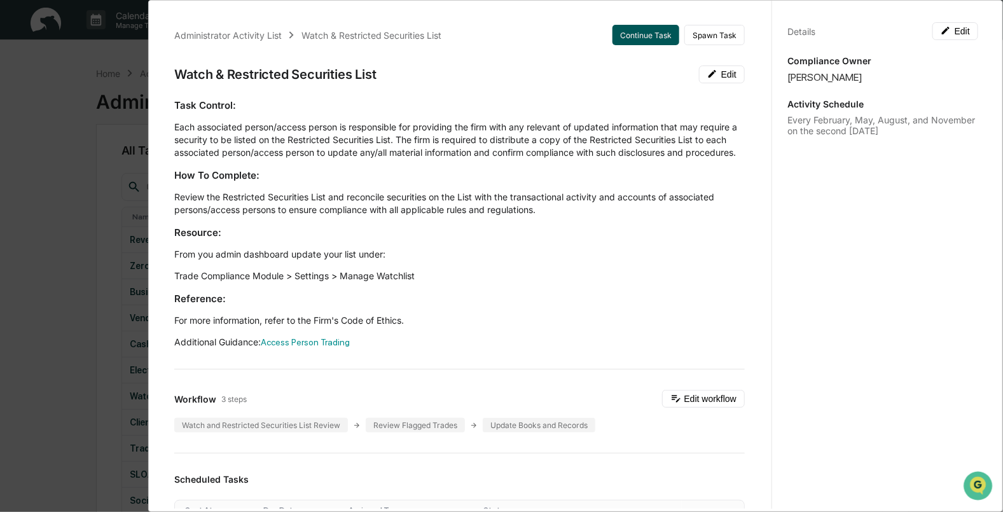
click at [612, 33] on button "Continue Task" at bounding box center [645, 35] width 67 height 20
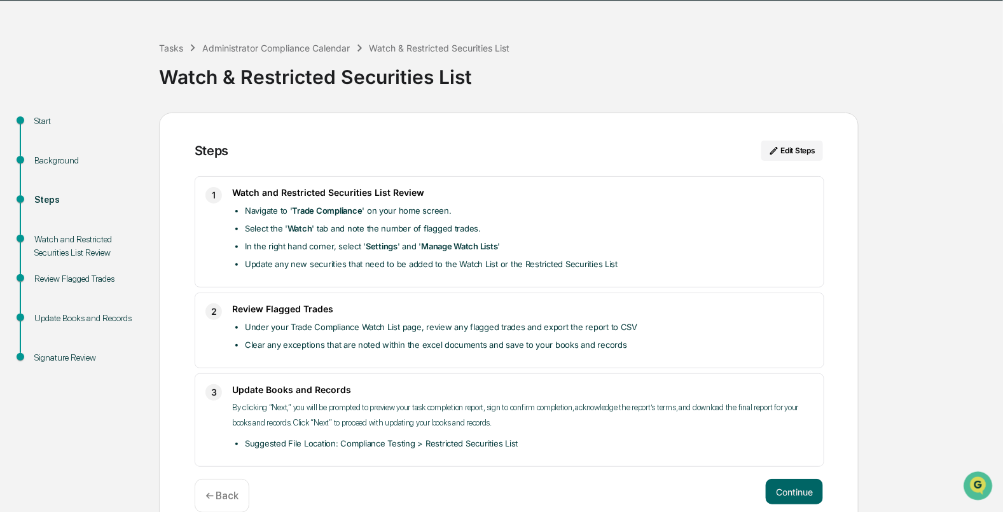
scroll to position [60, 0]
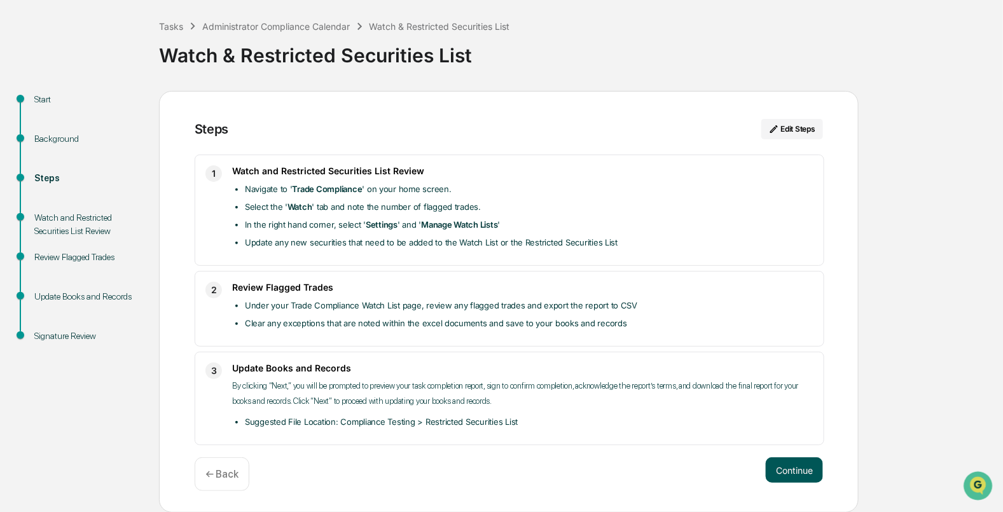
click at [785, 467] on button "Continue" at bounding box center [794, 469] width 57 height 25
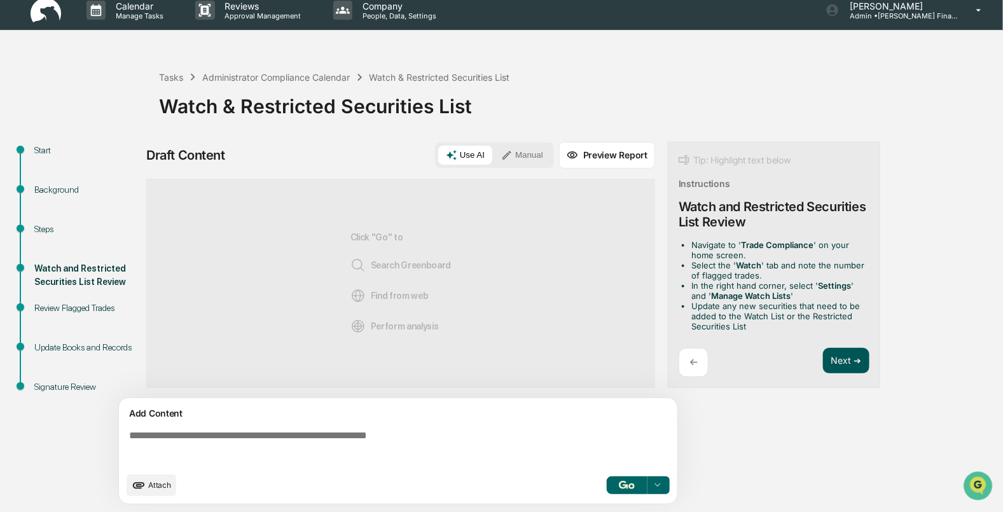
click at [846, 359] on button "Next ➔" at bounding box center [846, 361] width 46 height 26
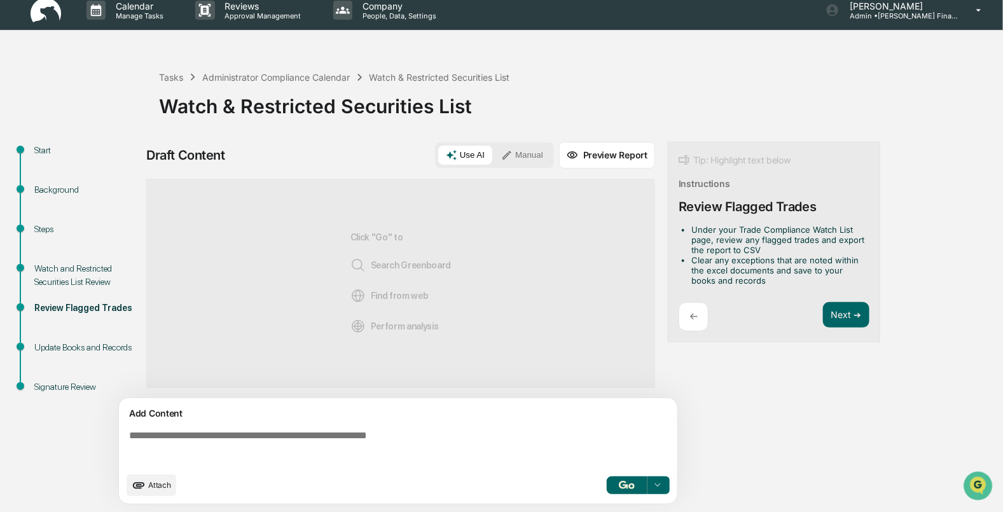
click at [836, 299] on div "Tip: Highlight text below Instructions Review Flagged Trades Under your Trade C…" at bounding box center [774, 242] width 212 height 201
click at [840, 322] on button "Next ➔" at bounding box center [846, 315] width 46 height 26
